Goal: Find specific page/section: Find specific page/section

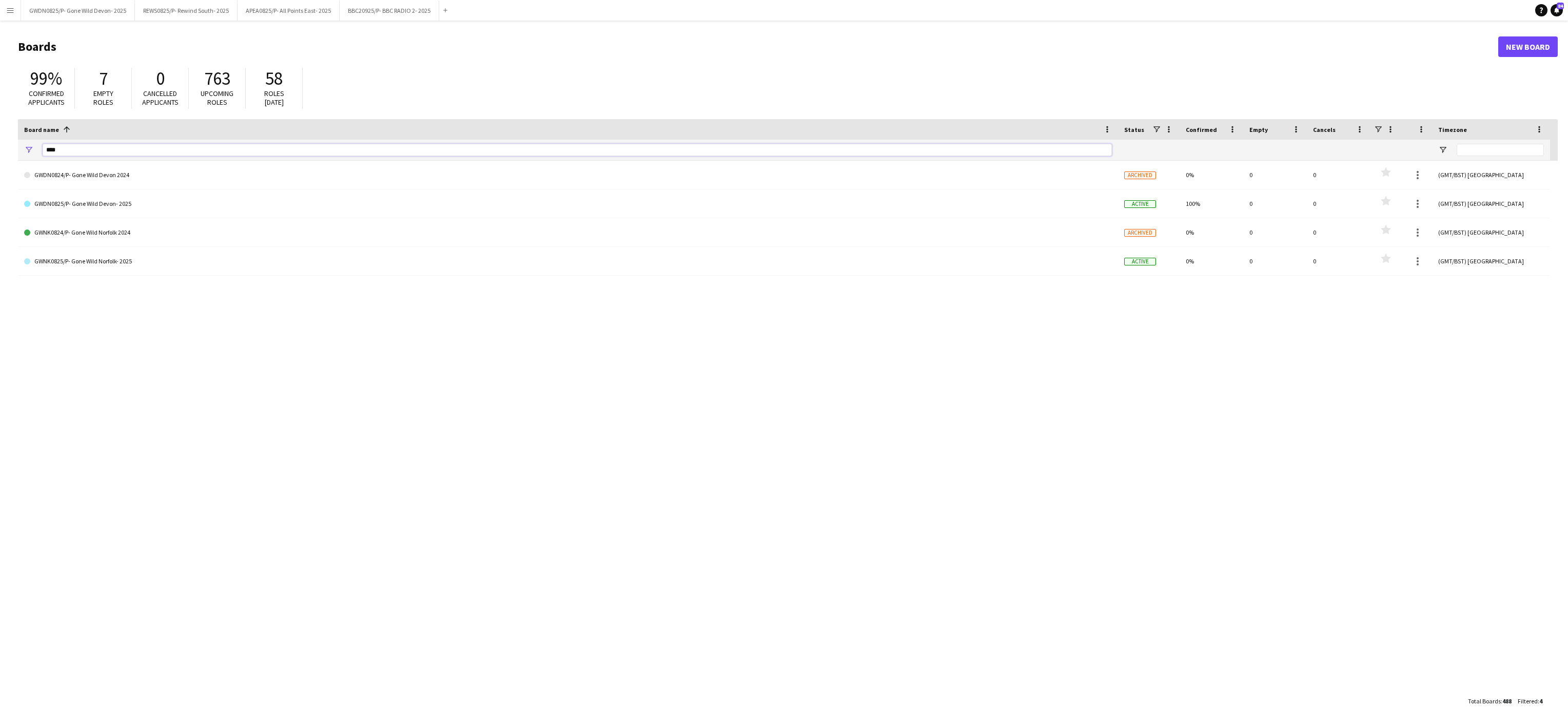
drag, startPoint x: 74, startPoint y: 148, endPoint x: 0, endPoint y: 134, distance: 75.3
click at [0, 134] on html "Menu Boards Boards Boards All jobs Status Workforce Workforce My Workforce Recr…" at bounding box center [784, 364] width 1568 height 727
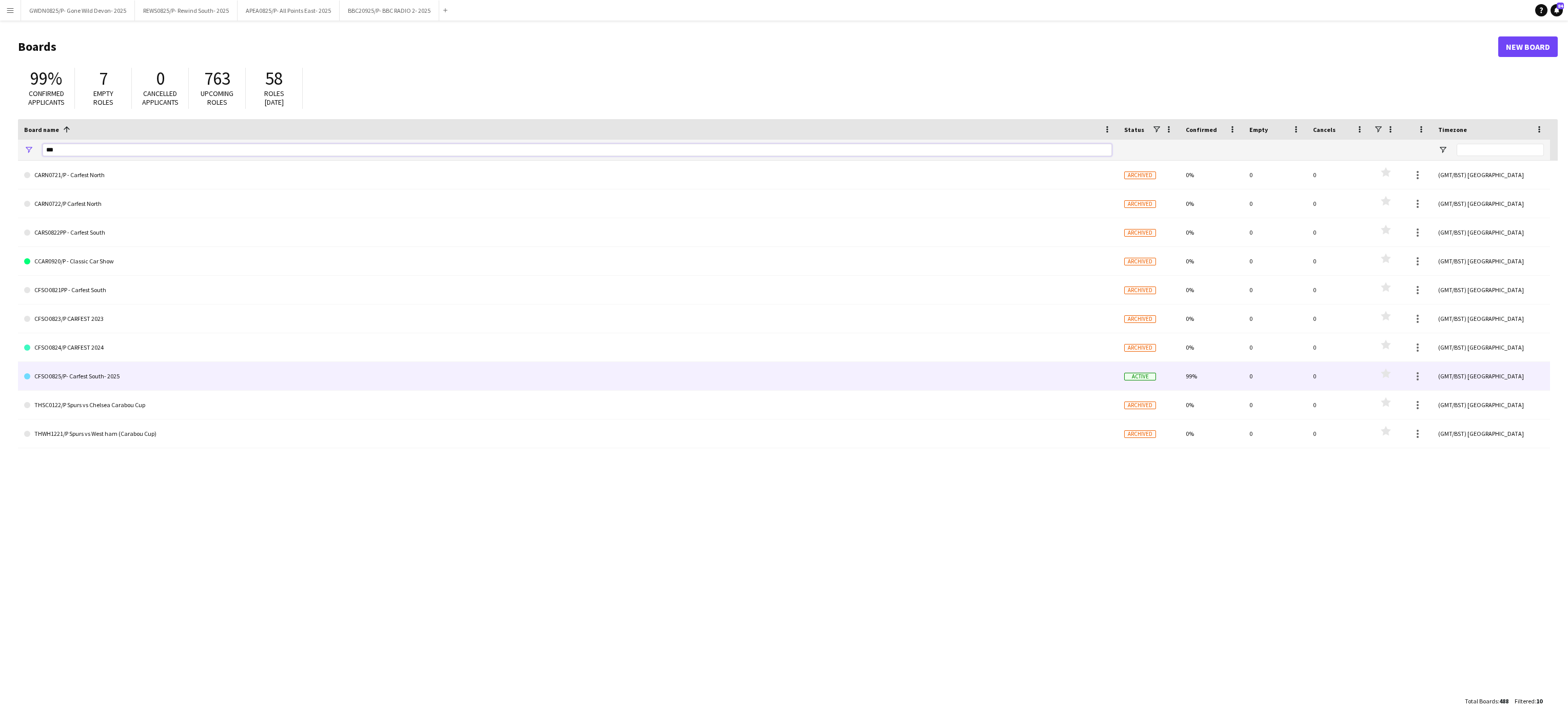
type input "***"
click at [131, 374] on link "CFSO0825/P- Carfest South- 2025" at bounding box center [568, 376] width 1088 height 29
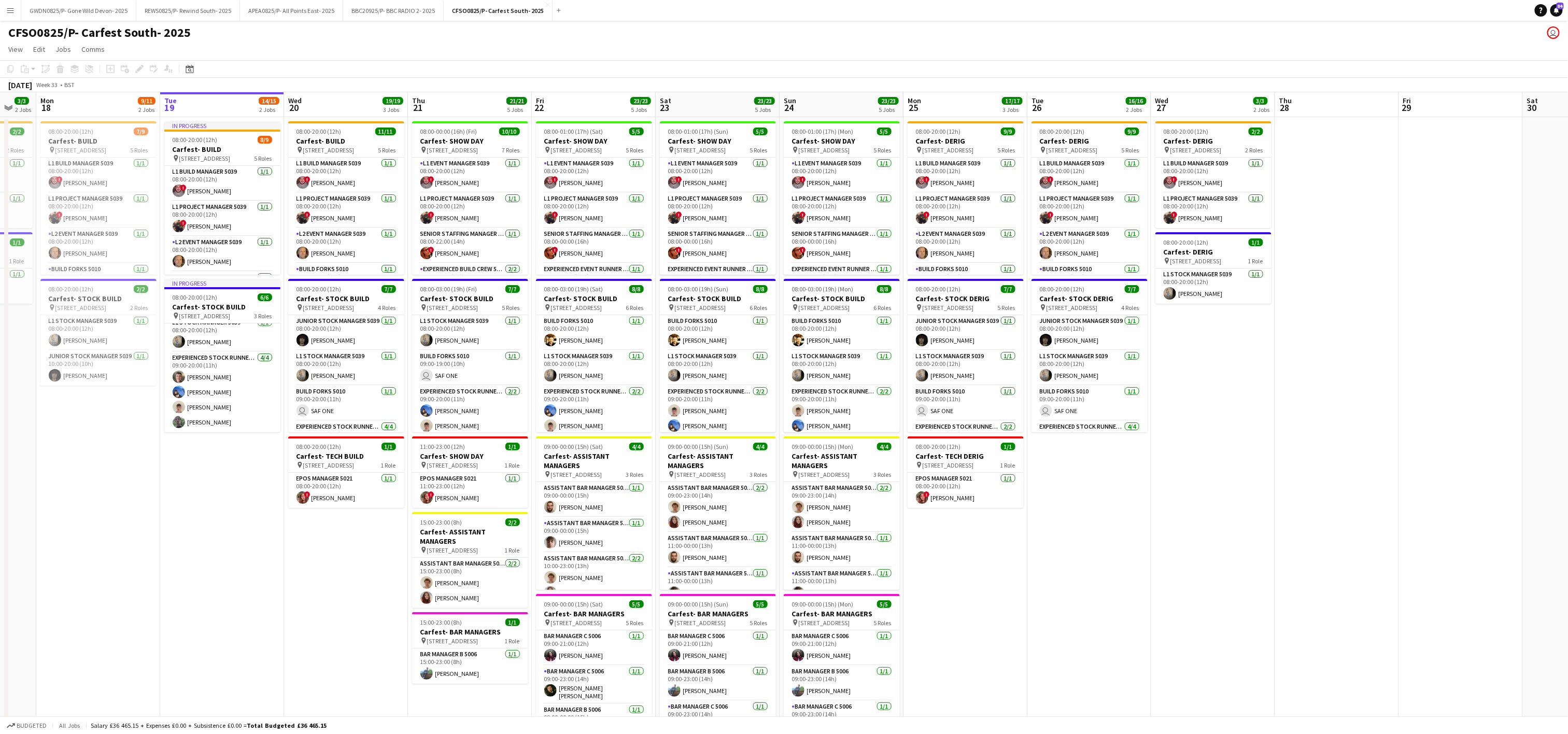
scroll to position [0, 326]
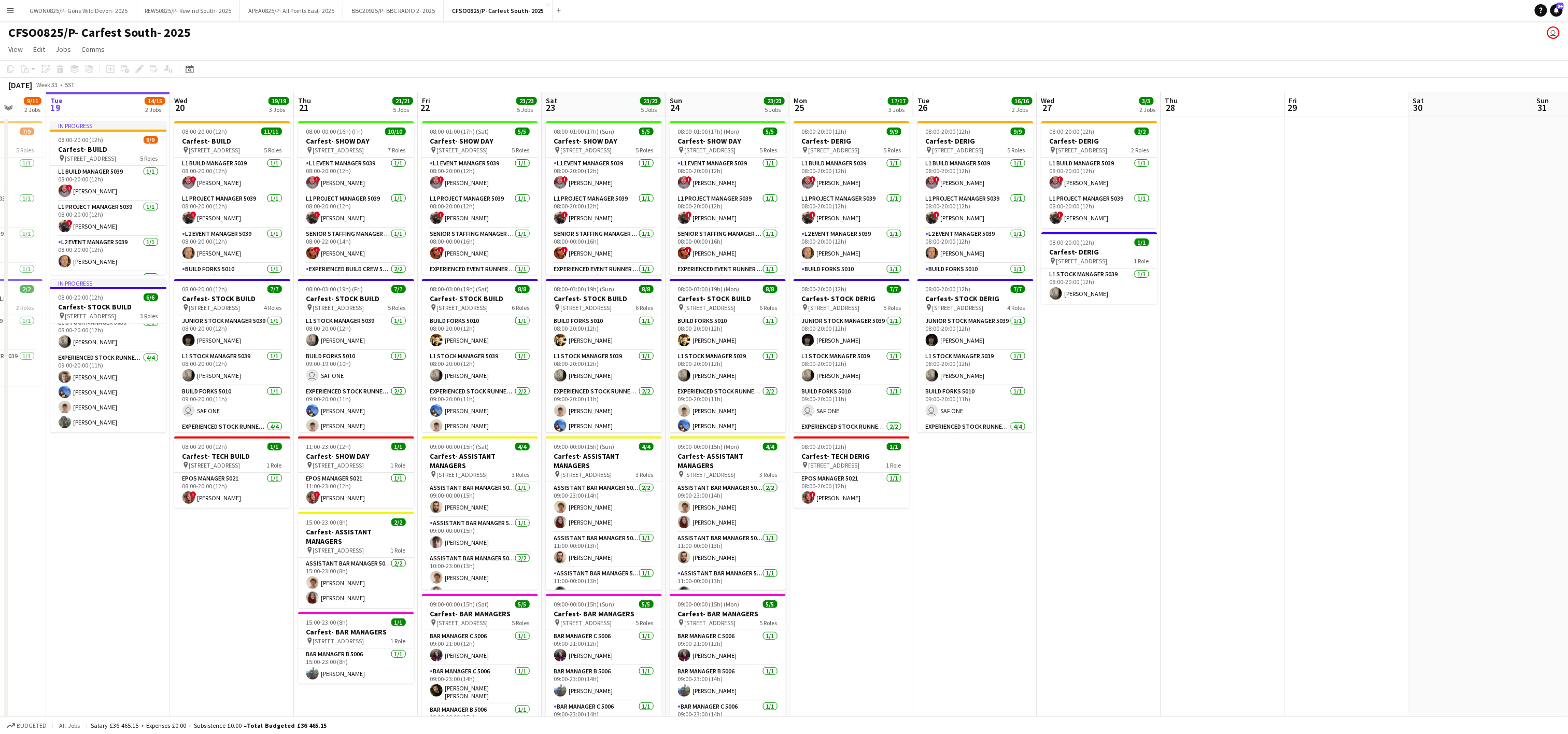
drag, startPoint x: 97, startPoint y: 529, endPoint x: 143, endPoint y: 532, distance: 46.1
click at [143, 532] on app-calendar-viewport "Sat 16 1/1 1 Job Sun 17 3/3 2 Jobs Mon 18 9/11 2 Jobs Tue 19 14/15 2 Jobs Wed 2…" at bounding box center [784, 468] width 1568 height 752
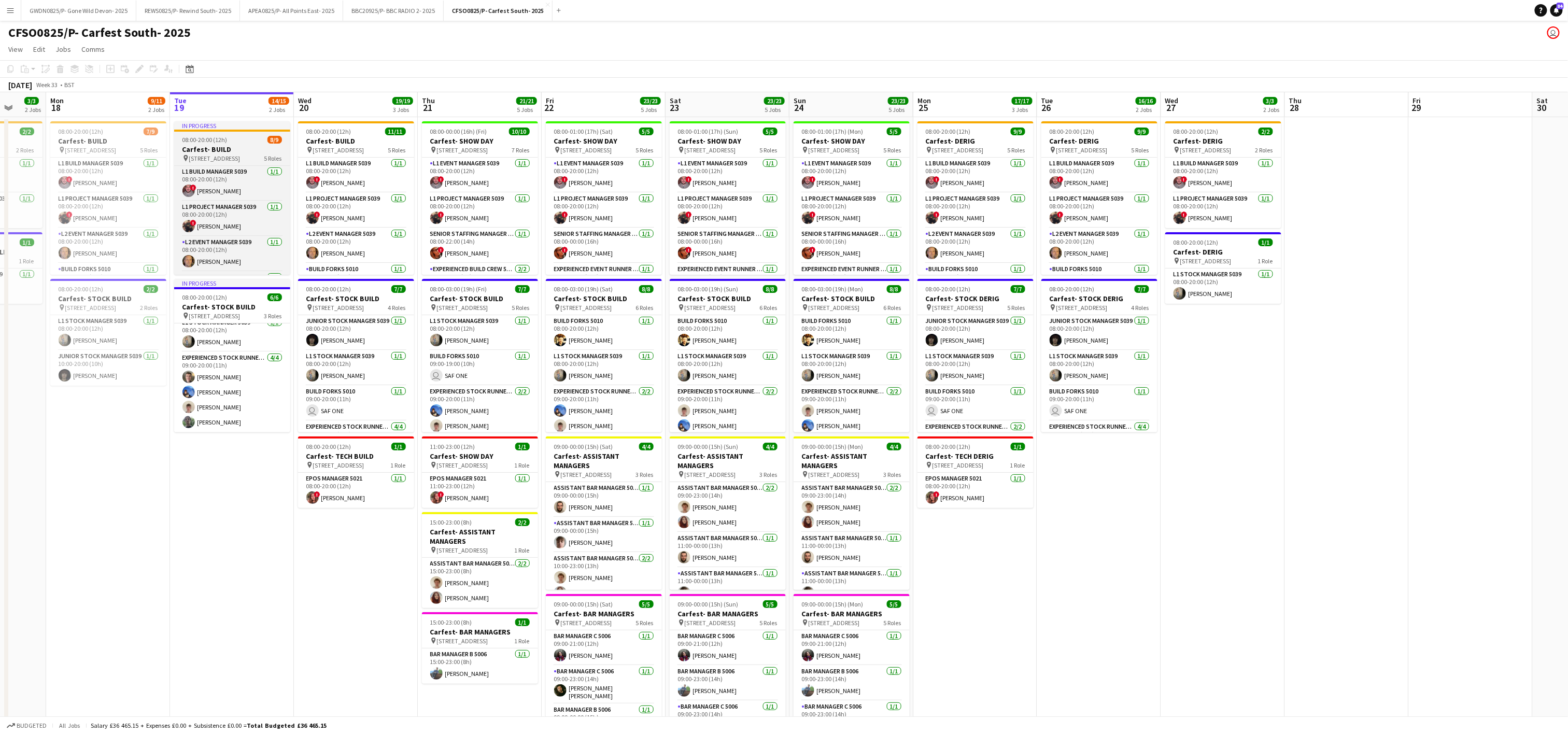
scroll to position [131, 0]
click at [209, 525] on app-calendar-viewport "Fri 15 Sat 16 1/1 1 Job Sun 17 3/3 2 Jobs Mon 18 9/11 2 Jobs Tue 19 14/15 2 Job…" at bounding box center [784, 468] width 1568 height 752
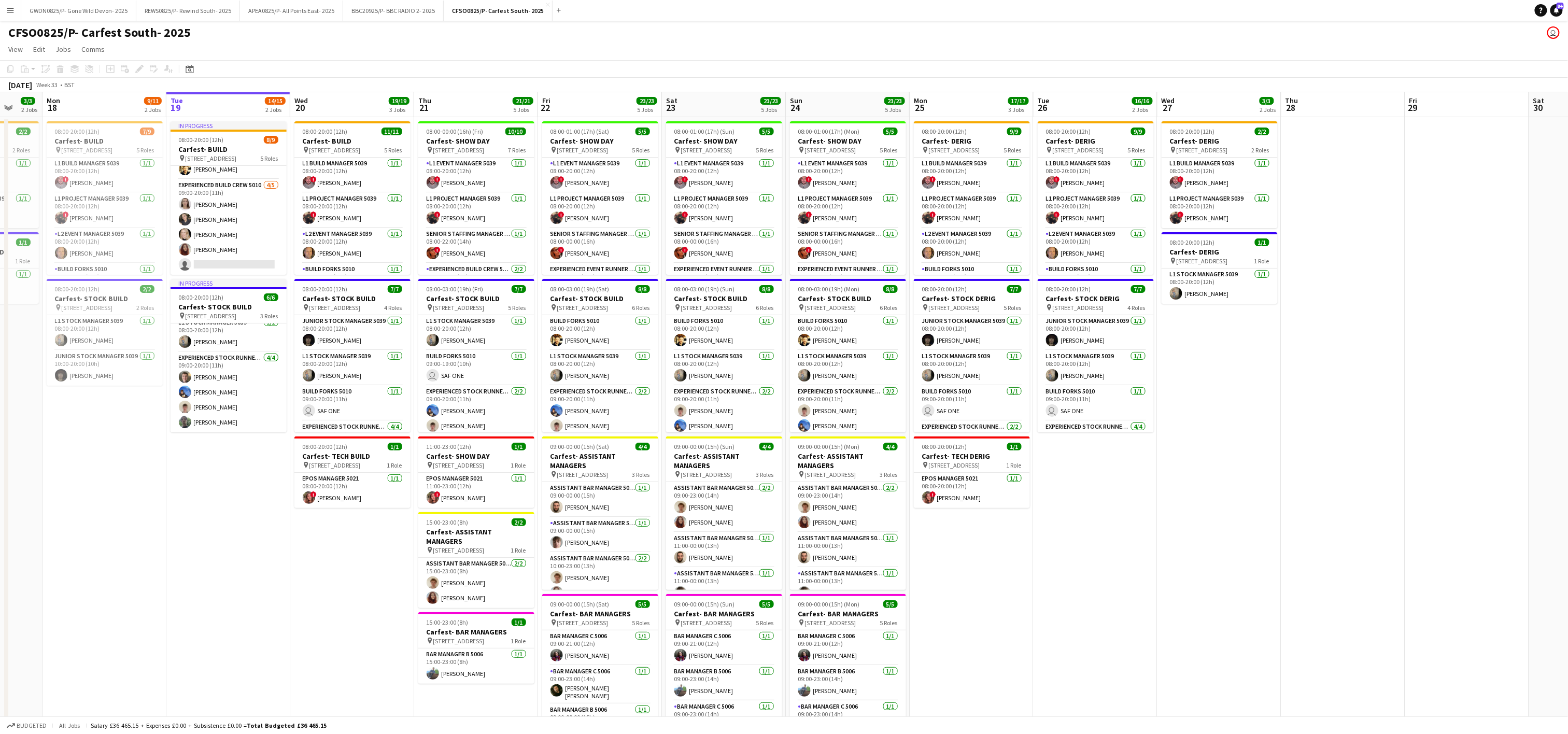
scroll to position [0, 333]
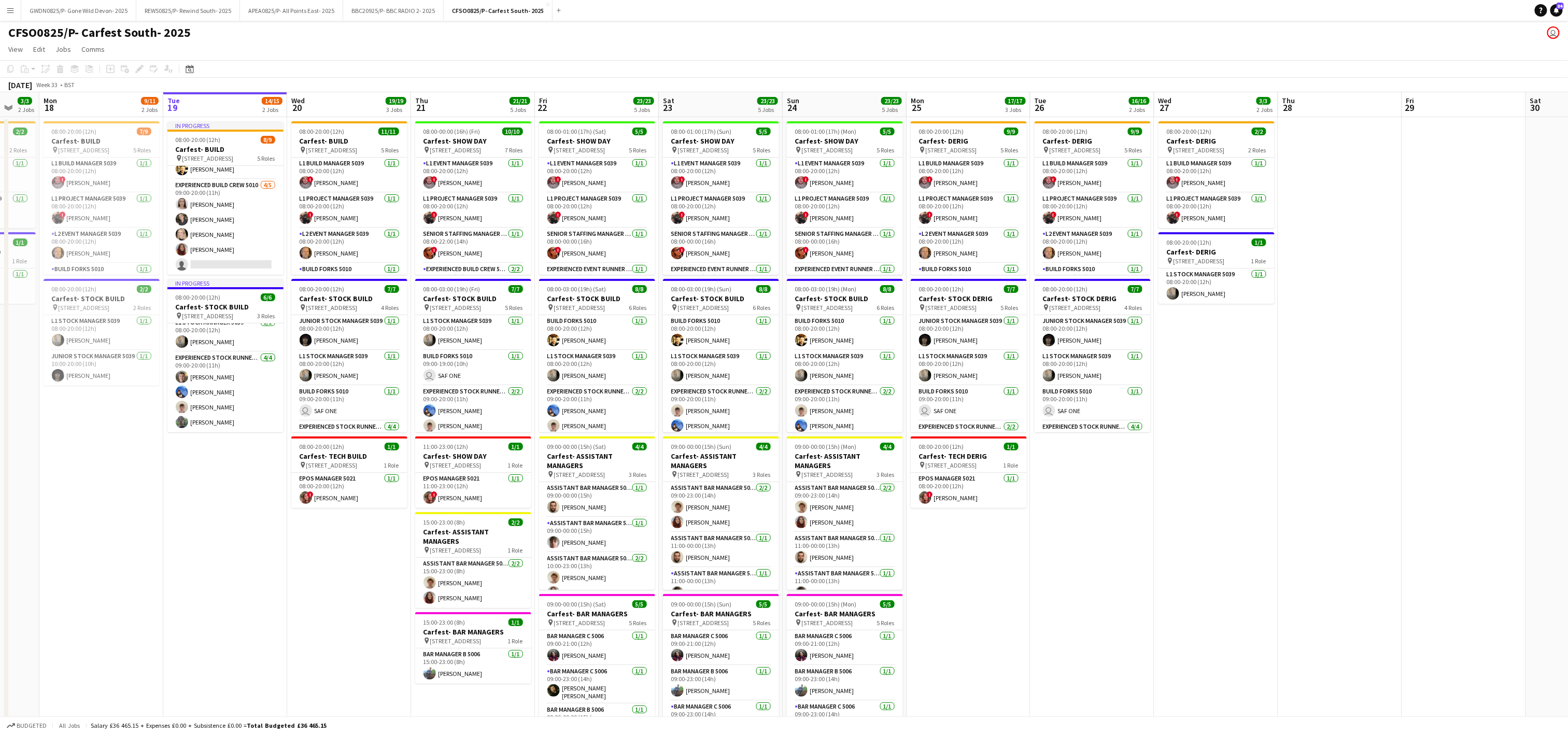
click at [1402, 485] on app-calendar-viewport "Fri 15 Sat 16 1/1 1 Job Sun 17 3/3 2 Jobs Mon 18 9/11 2 Jobs Tue 19 14/15 2 Job…" at bounding box center [784, 468] width 1568 height 752
